Goal: Task Accomplishment & Management: Complete application form

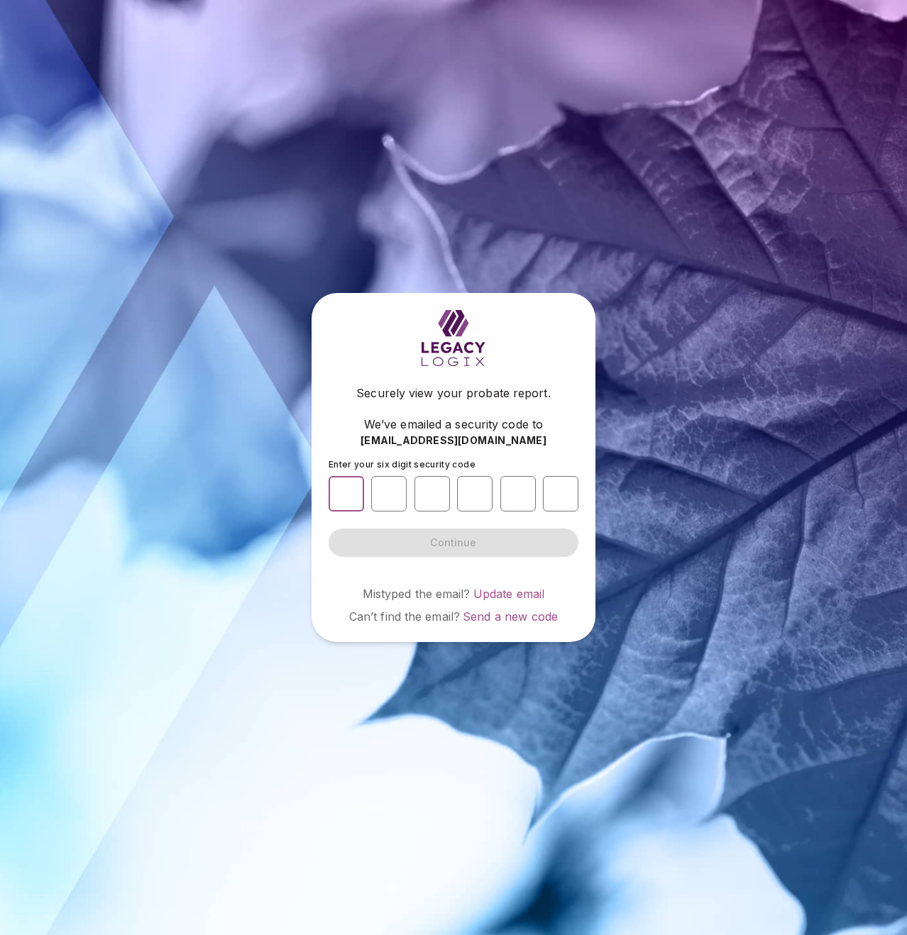
click at [350, 476] on input "number" at bounding box center [346, 493] width 35 height 35
type input "*"
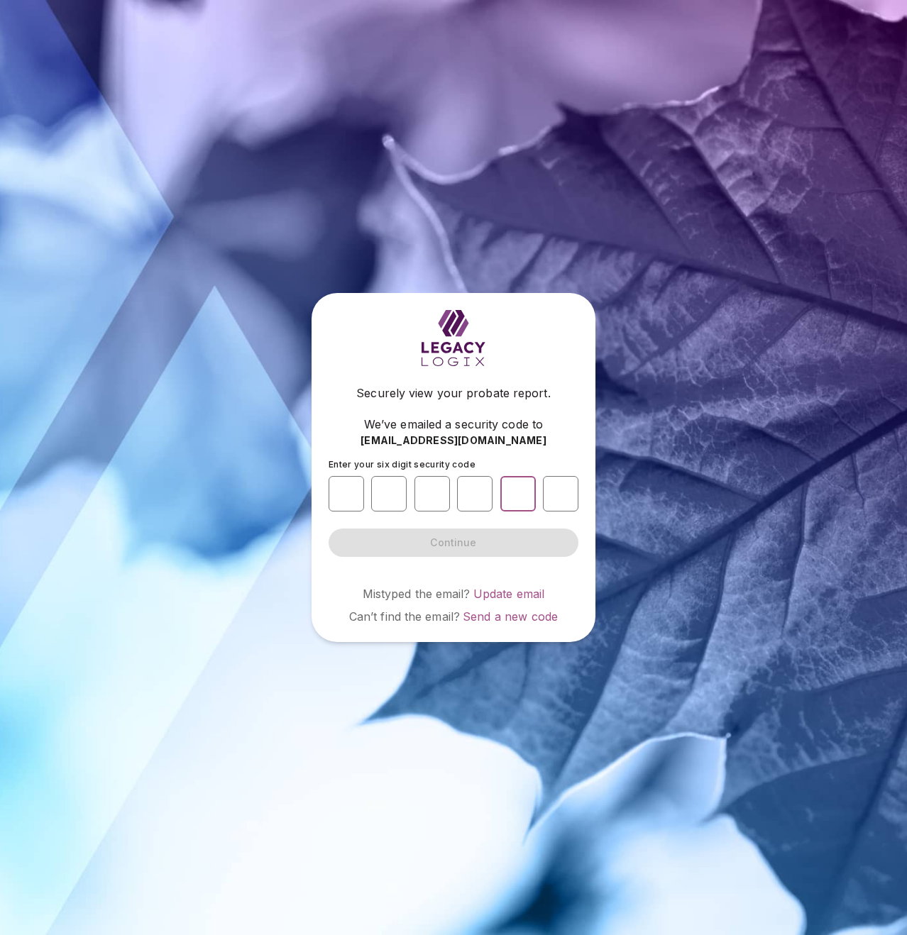
type input "*"
click at [457, 544] on span "Continue" at bounding box center [453, 543] width 46 height 14
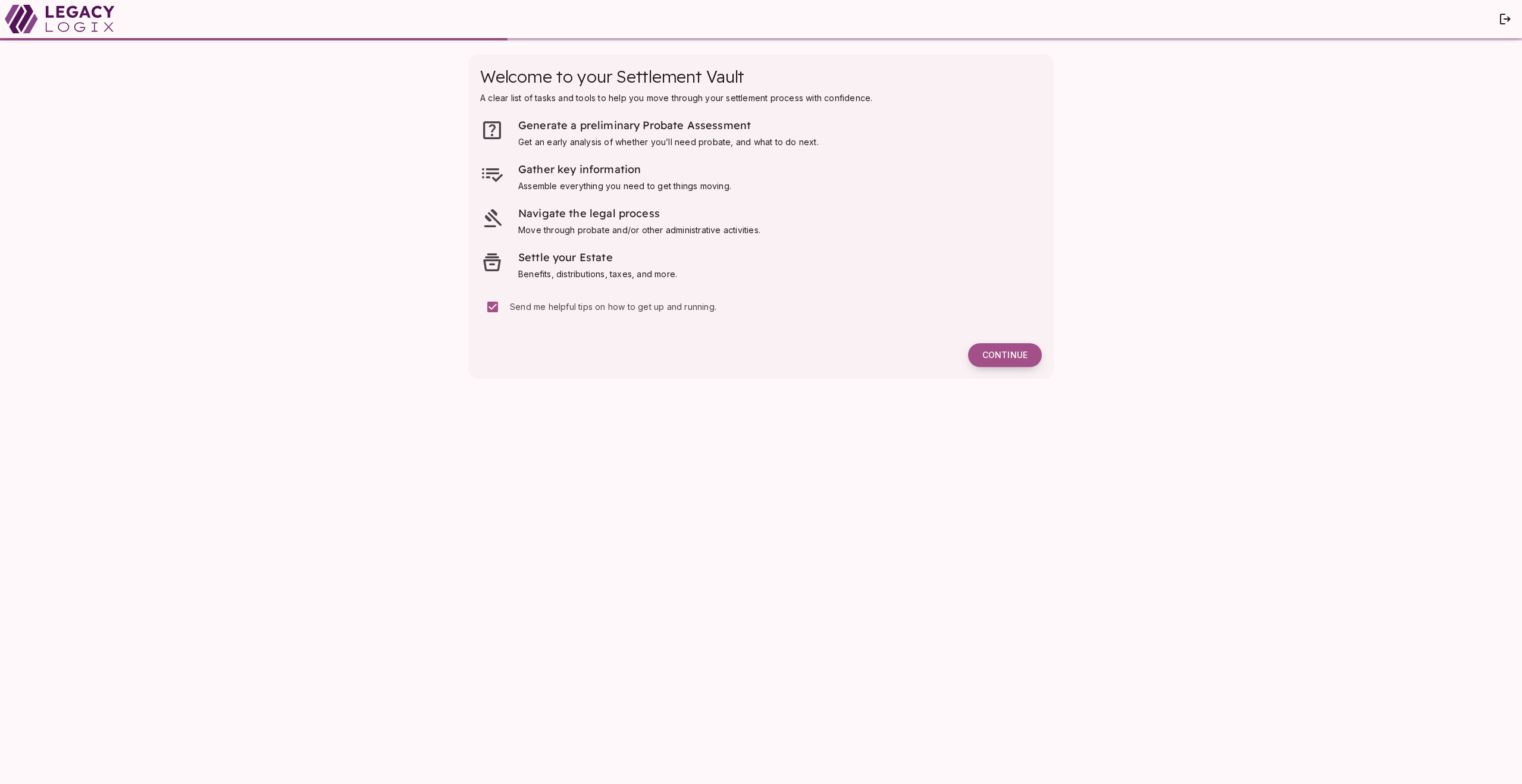
click at [760, 364] on button "Continue" at bounding box center [1005, 355] width 74 height 23
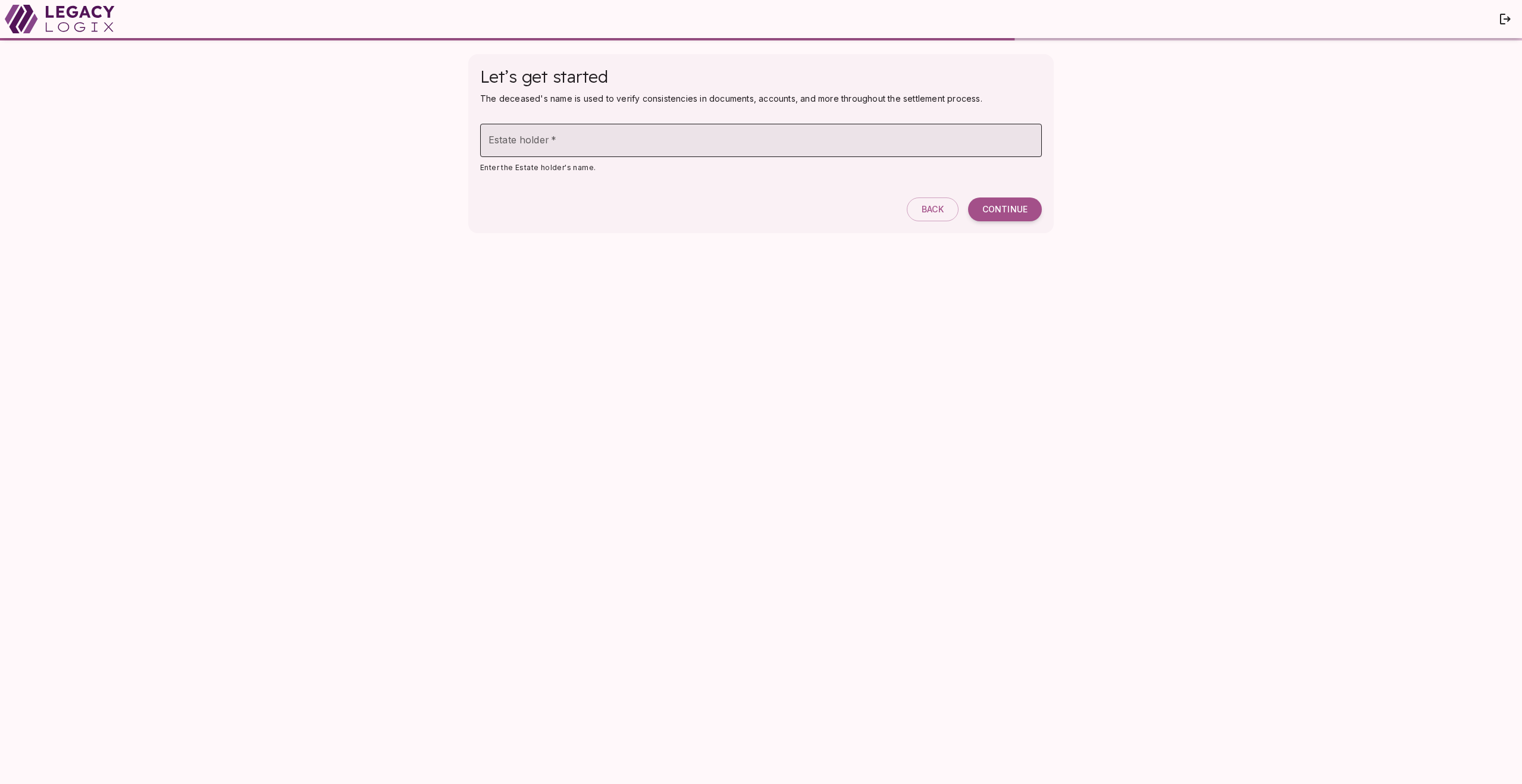
click at [673, 145] on input "Estate holder   *" at bounding box center [761, 141] width 562 height 34
type input "**********"
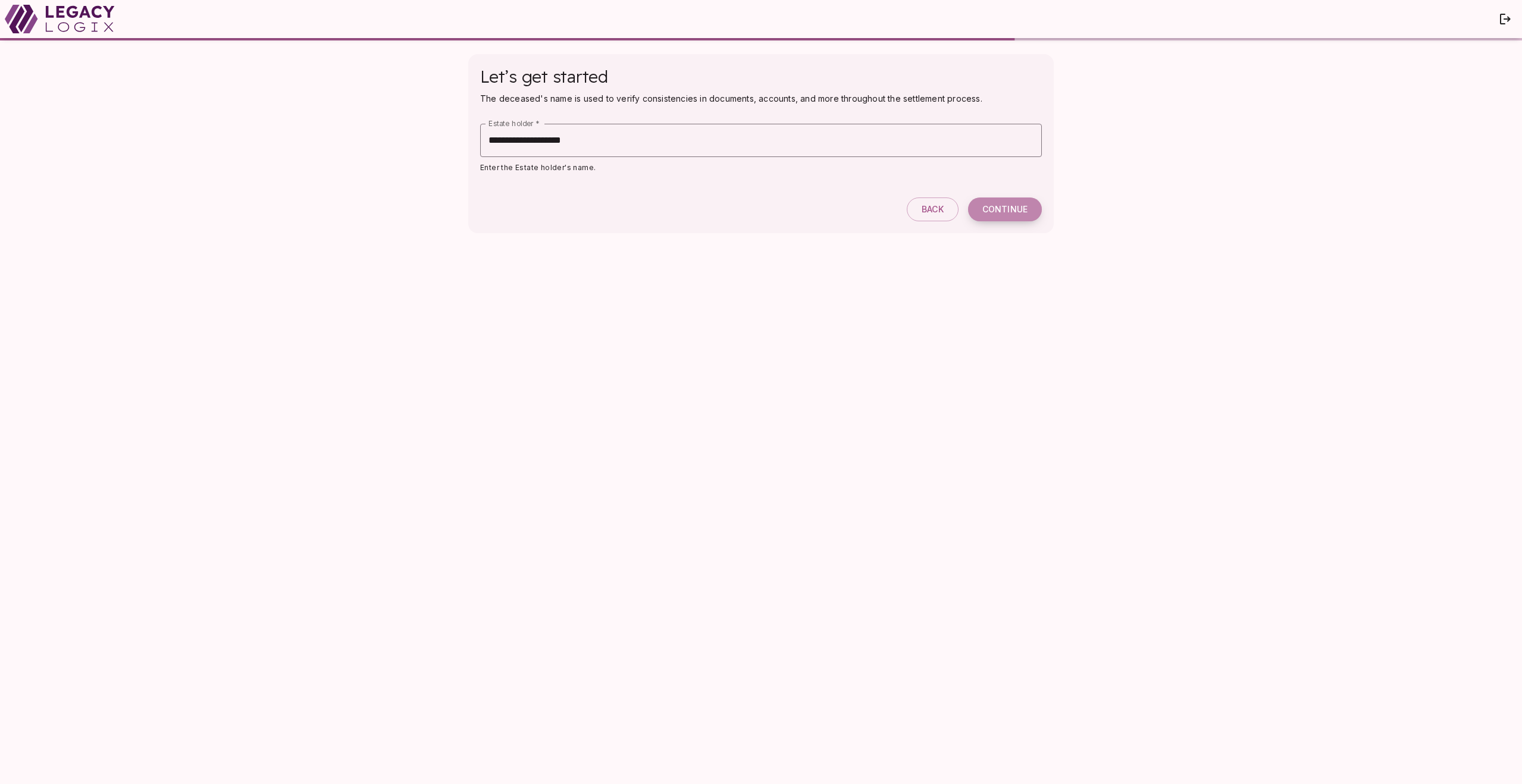
click at [760, 208] on button "Continue" at bounding box center [1005, 210] width 74 height 23
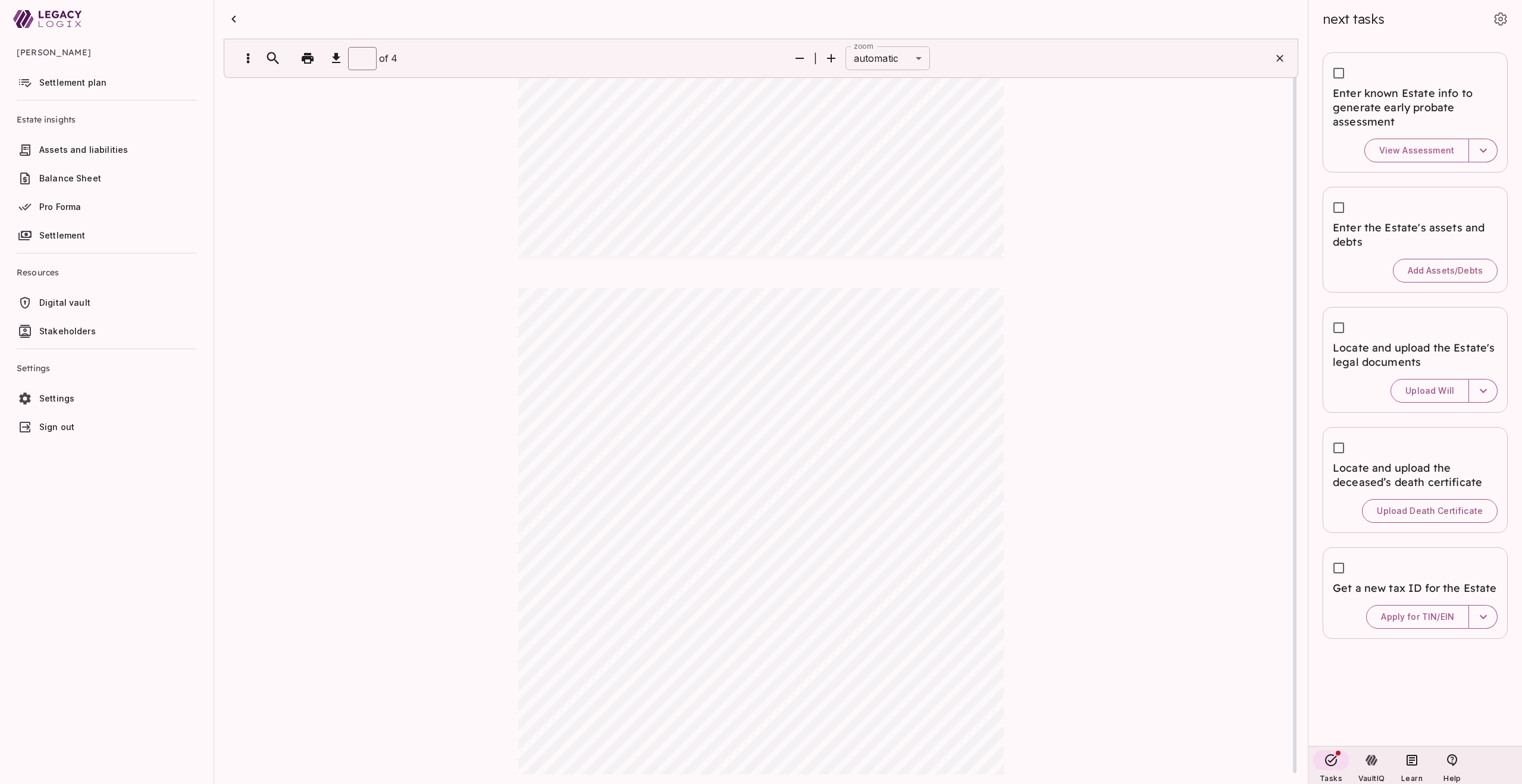
type input "*"
click at [69, 182] on span "Balance Sheet" at bounding box center [70, 178] width 62 height 10
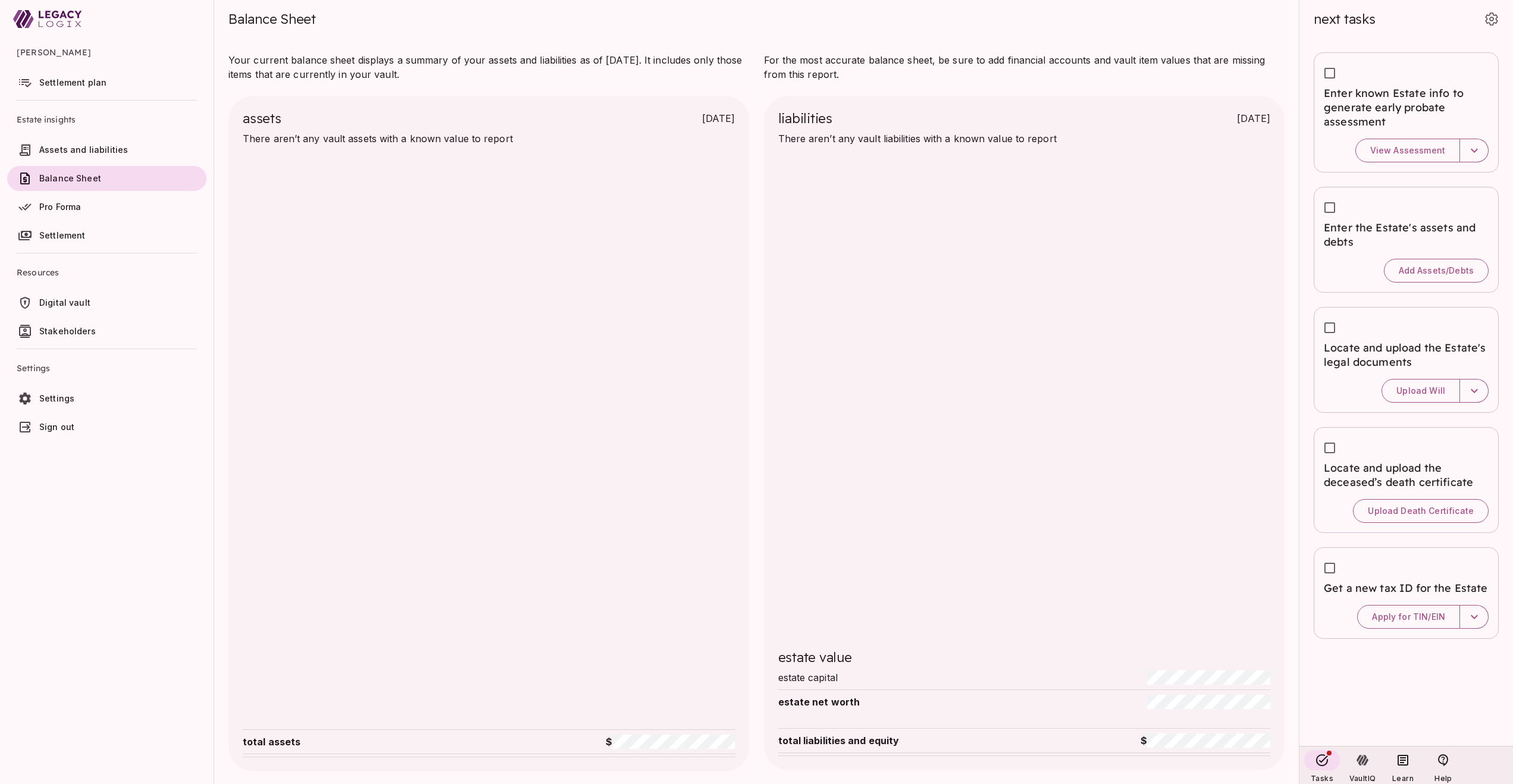
click at [83, 231] on span "Settlement" at bounding box center [62, 236] width 46 height 10
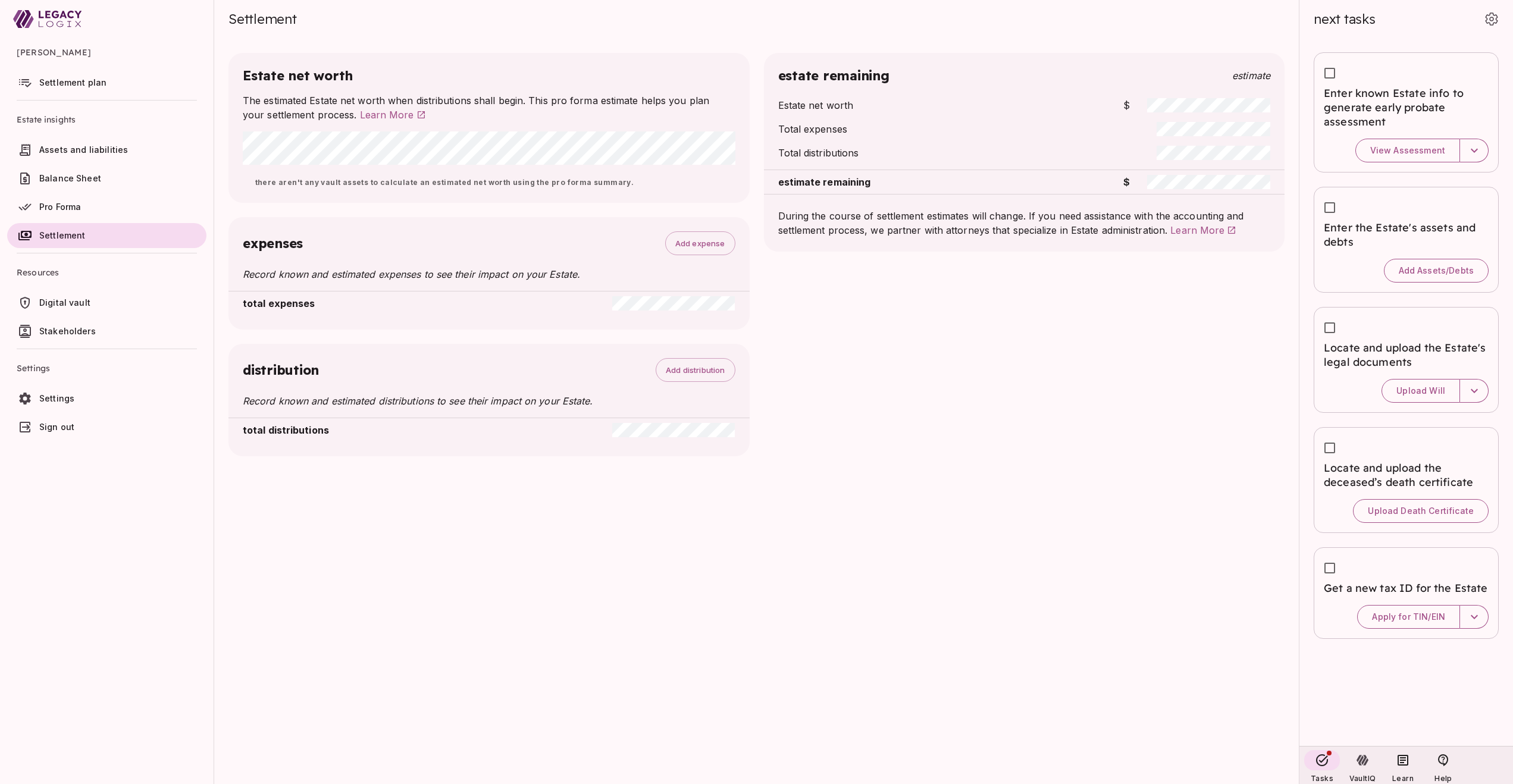
click at [760, 309] on div "estate remaining Estimate Estate net worth $ Total expenses Total distributions…" at bounding box center [1017, 247] width 536 height 418
click at [100, 84] on span "Settlement plan" at bounding box center [73, 82] width 67 height 10
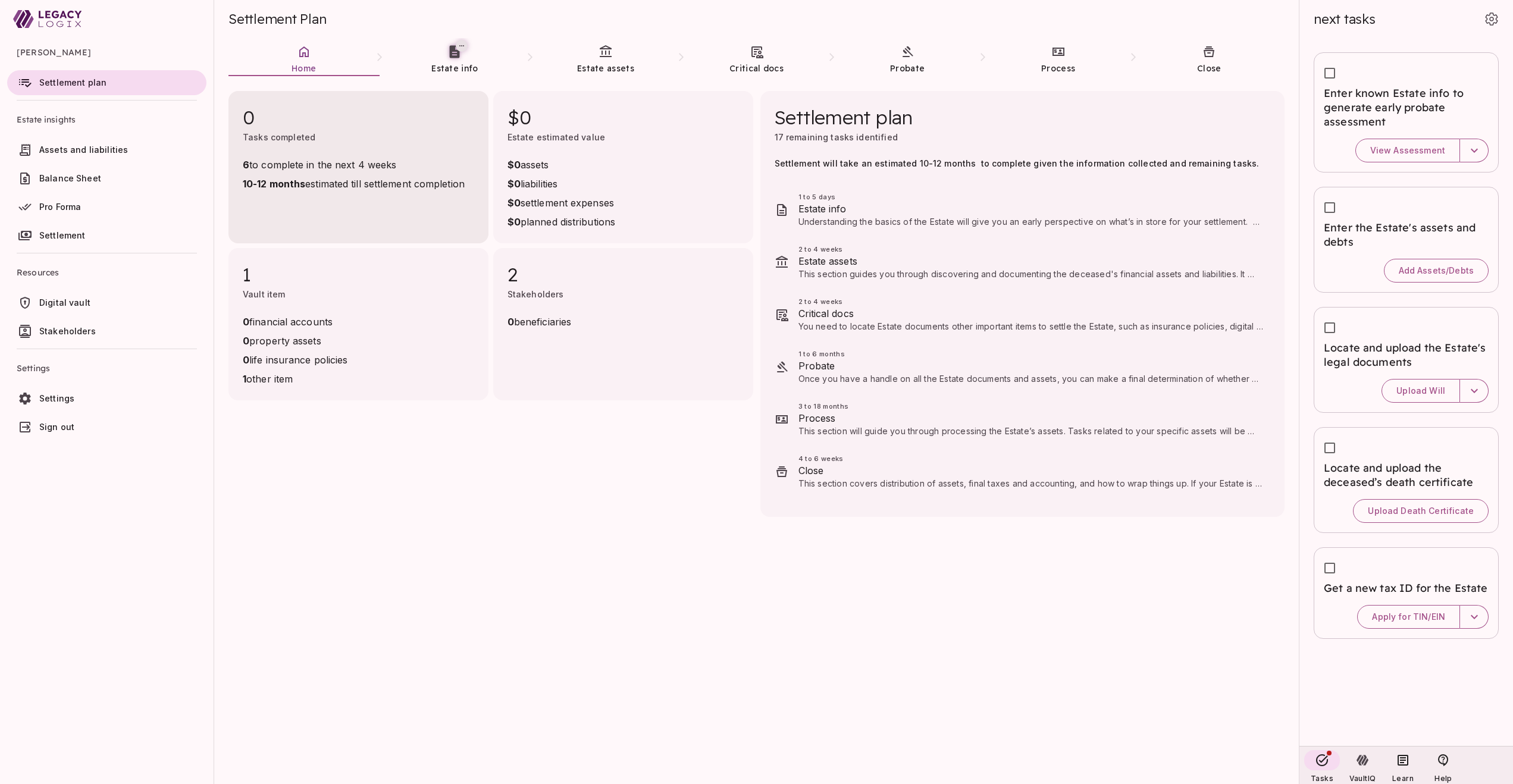
click at [316, 168] on span "6 to complete in the next 4 weeks" at bounding box center [353, 164] width 222 height 14
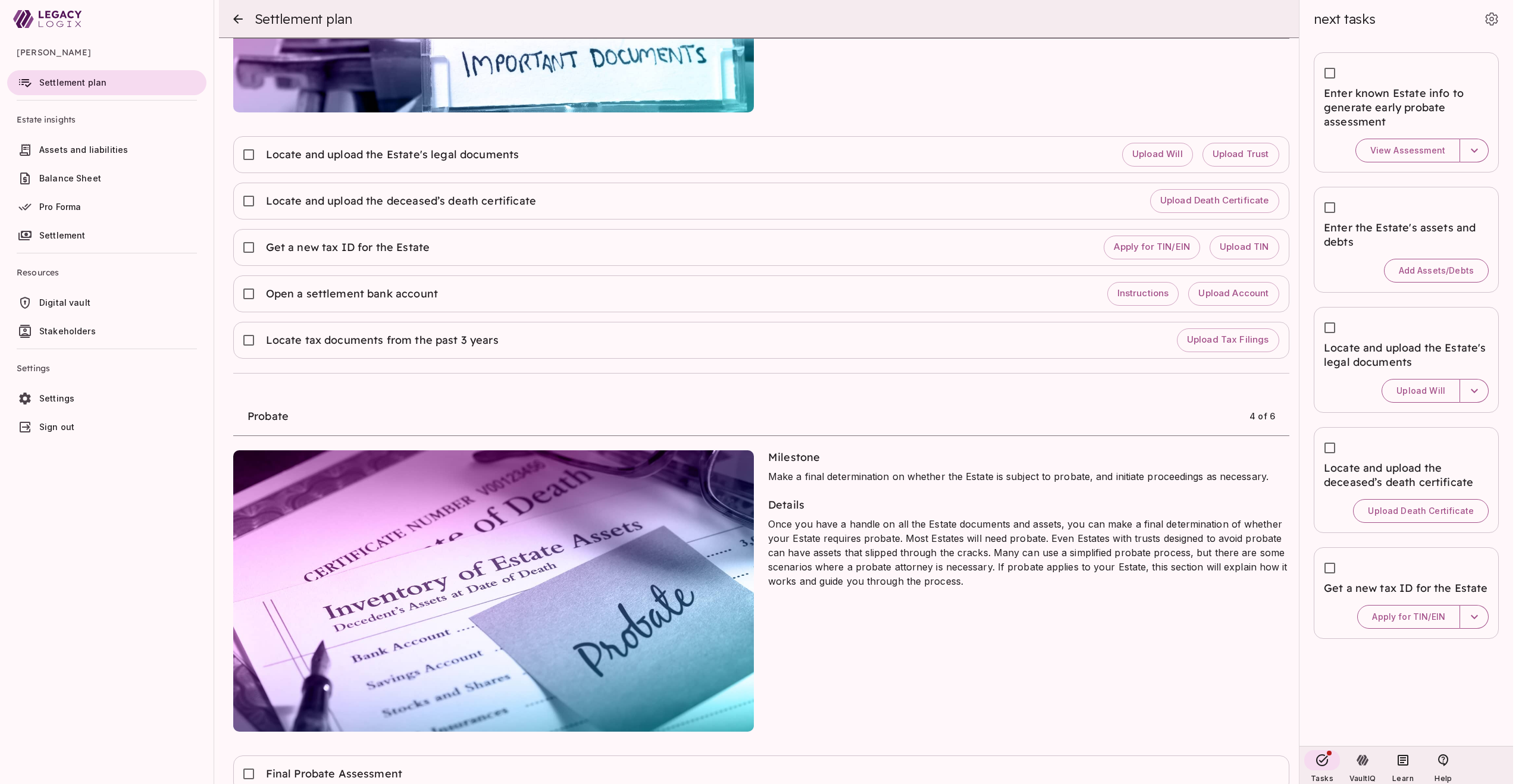
scroll to position [1130, 0]
